Goal: Information Seeking & Learning: Find specific fact

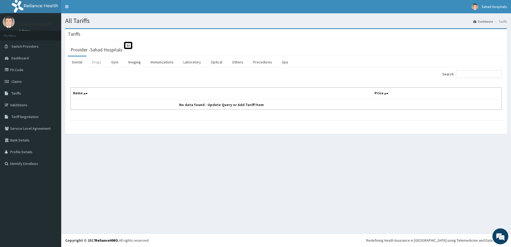
click at [93, 60] on link "Drugs" at bounding box center [97, 61] width 18 height 11
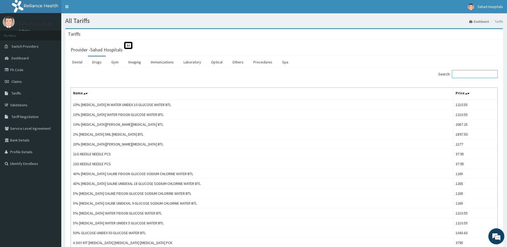
click at [465, 72] on input "Search:" at bounding box center [475, 74] width 46 height 8
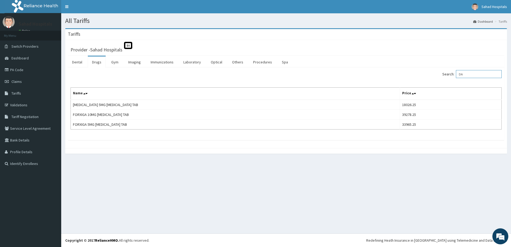
type input "D"
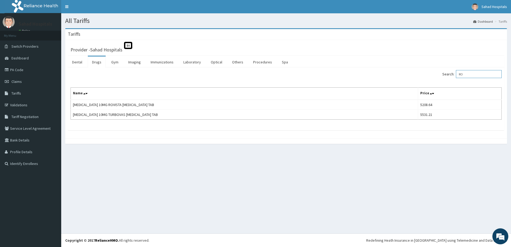
type input "R"
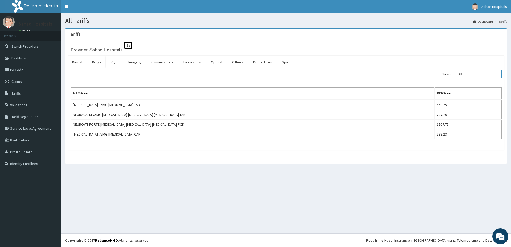
type input "P"
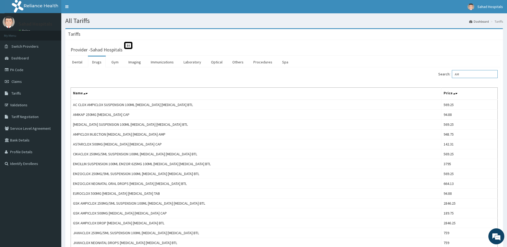
type input "A"
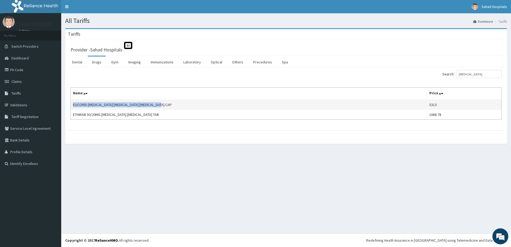
drag, startPoint x: 70, startPoint y: 105, endPoint x: 168, endPoint y: 103, distance: 98.8
click at [168, 103] on div "Search: [MEDICAL_DATA] Name Price ELICORID [MEDICAL_DATA] [MEDICAL_DATA] [MEDIC…" at bounding box center [286, 98] width 437 height 63
copy td "ELICORID [MEDICAL_DATA] [MEDICAL_DATA] [MEDICAL_DATA] CAP"
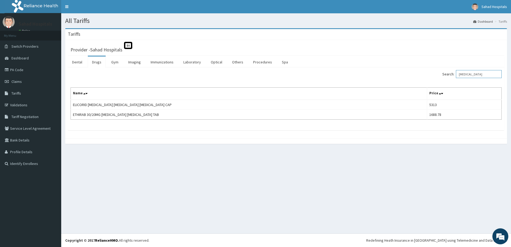
click at [486, 77] on input "[MEDICAL_DATA]" at bounding box center [479, 74] width 46 height 8
type input "R"
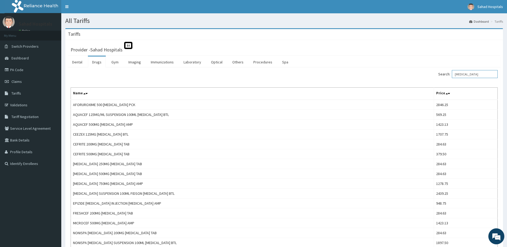
type input "[MEDICAL_DATA]"
